Goal: Task Accomplishment & Management: Complete application form

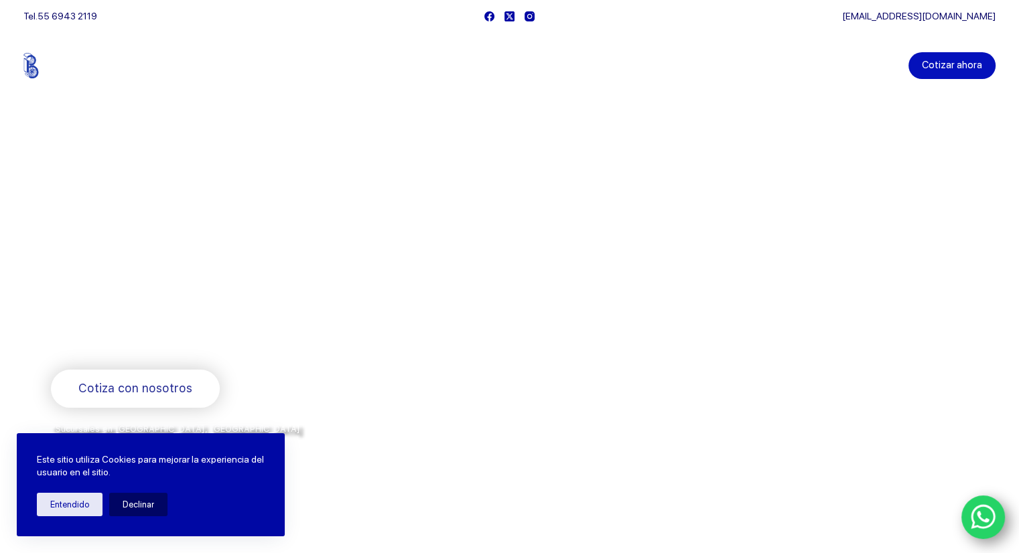
click at [975, 67] on link "Cotizar ahora" at bounding box center [951, 65] width 87 height 27
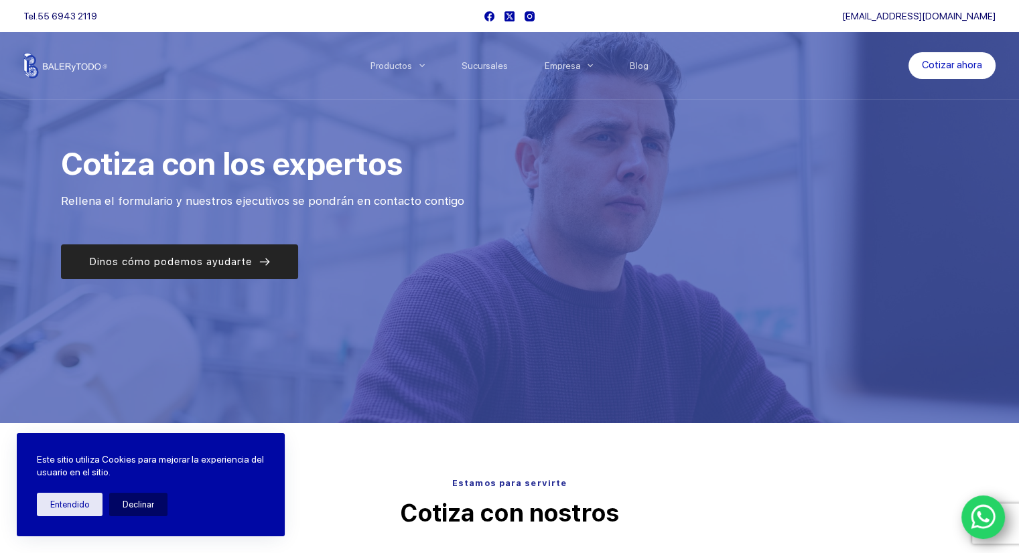
click at [269, 261] on link "Dinos cómo podemos ayudarte" at bounding box center [179, 261] width 237 height 35
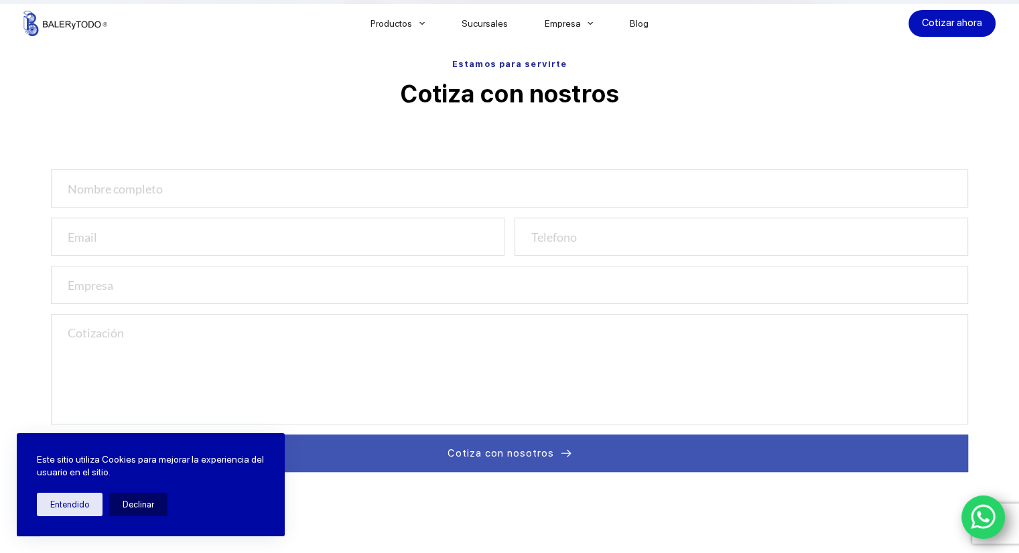
scroll to position [423, 0]
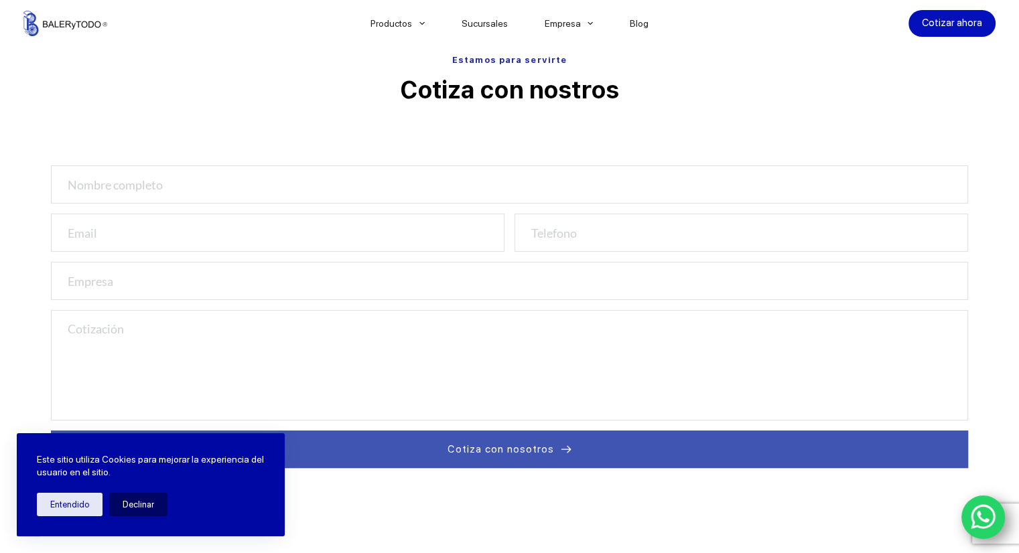
click at [254, 196] on input "text" at bounding box center [509, 184] width 917 height 38
type input "GERARD BERGNA DEDIASI"
click at [278, 228] on input "email" at bounding box center [277, 233] width 453 height 38
type input "GBERGNA@SUMINDU.COM.MX"
type input "5523149947"
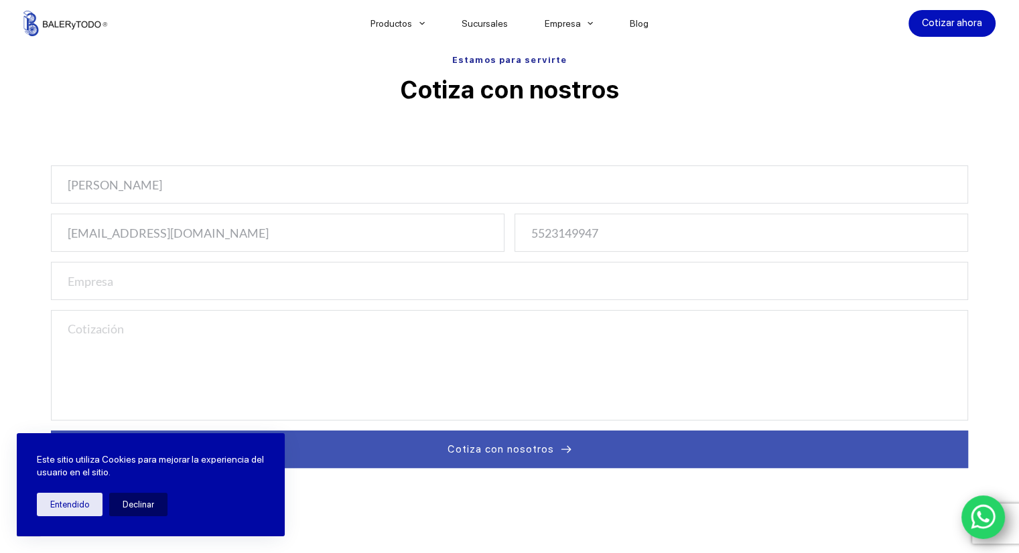
type input "Sumindu SA de CV"
click at [169, 325] on textarea at bounding box center [509, 365] width 917 height 110
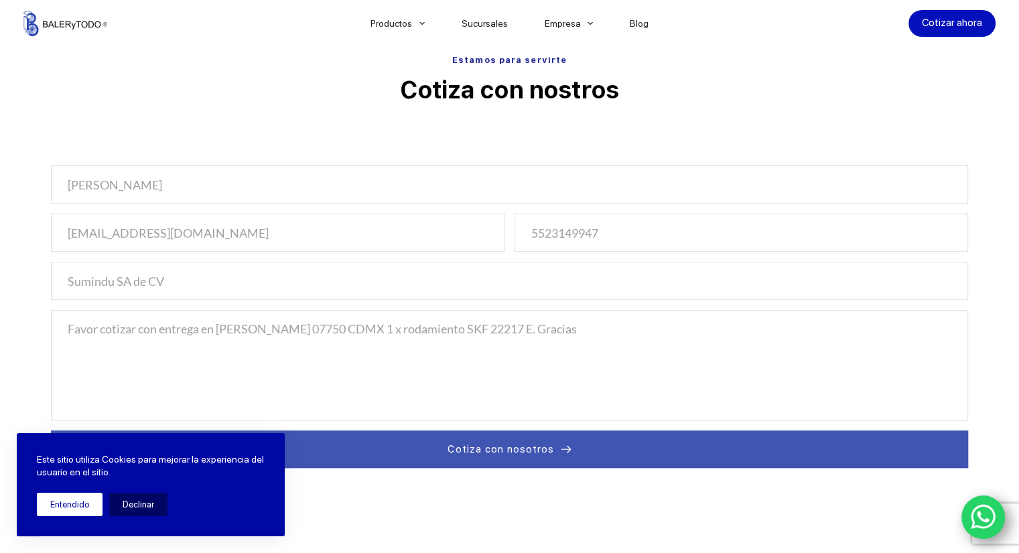
type textarea "Favor cotizar con entrega en Vallejo 07750 CDMX 1 x rodamiento SKF 22217 E. Gra…"
click at [72, 514] on button "Entendido" at bounding box center [70, 504] width 66 height 23
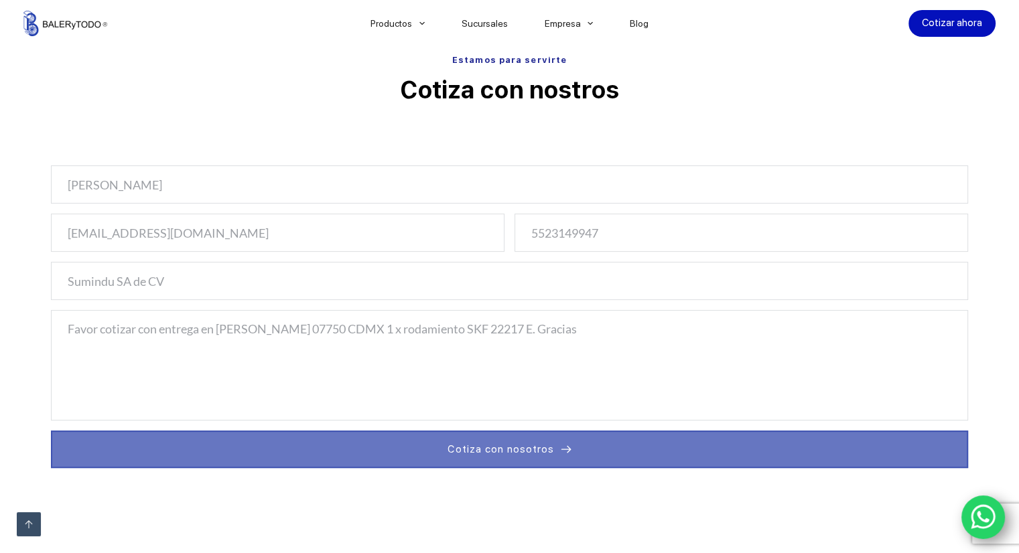
click at [533, 450] on span "Cotiza con nosotros" at bounding box center [500, 449] width 106 height 16
